Goal: Information Seeking & Learning: Understand process/instructions

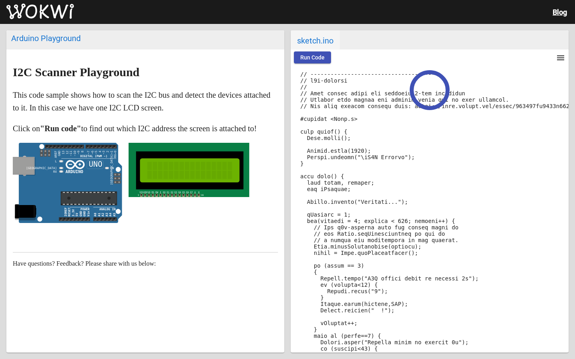
click at [315, 57] on span "Run Code" at bounding box center [312, 57] width 24 height 6
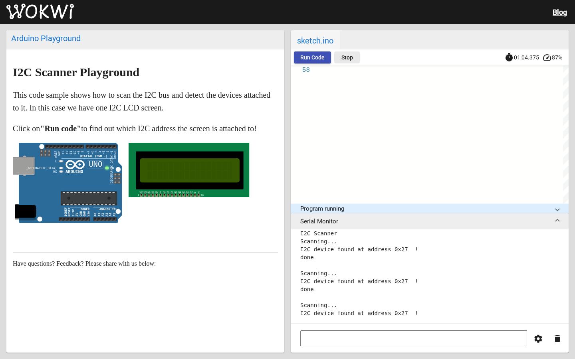
click at [341, 55] on span "Stop" at bounding box center [347, 57] width 12 height 6
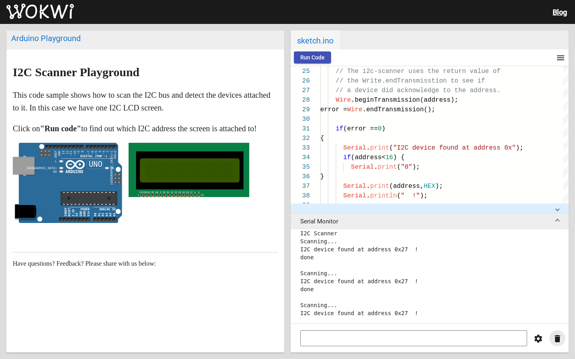
click at [560, 343] on mat-icon "delete" at bounding box center [557, 339] width 10 height 10
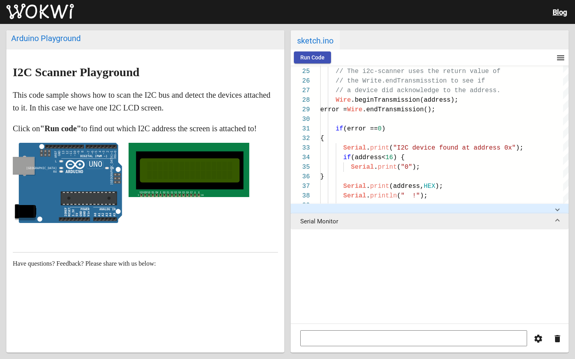
click at [307, 51] on button "Run Code" at bounding box center [312, 57] width 37 height 12
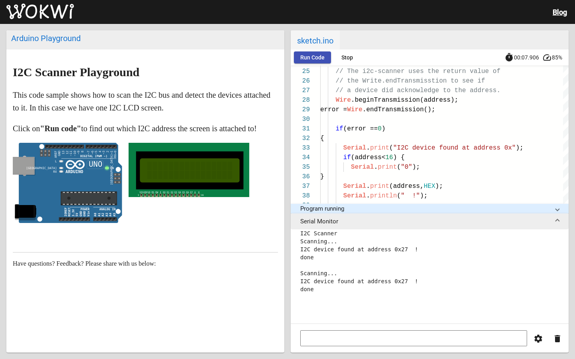
drag, startPoint x: 170, startPoint y: 187, endPoint x: 146, endPoint y: 184, distance: 24.1
click at [146, 184] on icon "1 VSS VDD V0 RS RW E D0 D1 D2 D3 D4 D5 D6 D7 A K 16" at bounding box center [189, 170] width 121 height 54
